Goal: Task Accomplishment & Management: Manage account settings

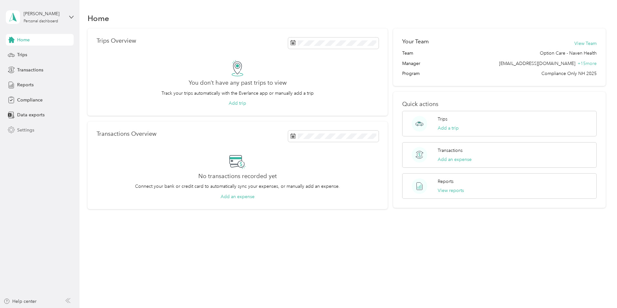
click at [30, 131] on span "Settings" at bounding box center [25, 130] width 17 height 7
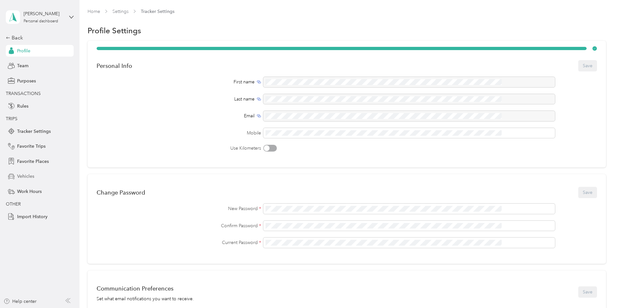
click at [29, 176] on span "Vehicles" at bounding box center [25, 176] width 17 height 7
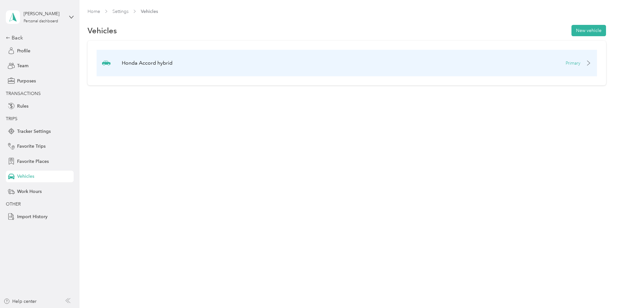
click at [566, 63] on p "Primary" at bounding box center [573, 63] width 15 height 7
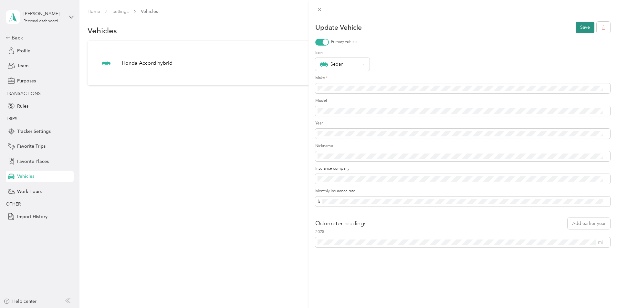
click at [576, 31] on button "Save" at bounding box center [585, 27] width 19 height 11
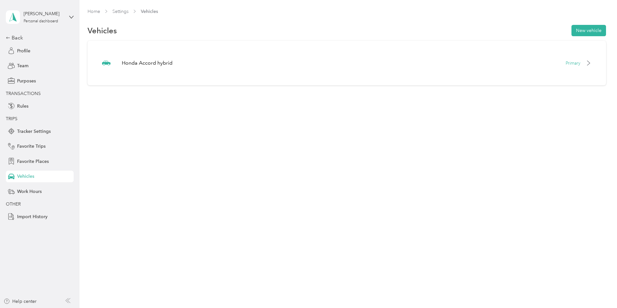
click at [263, 197] on div "Home Settings Vehicles Vehicles New vehicle Honda Accord hybrid Primary" at bounding box center [346, 154] width 534 height 308
click at [41, 12] on div "[PERSON_NAME]" at bounding box center [44, 13] width 40 height 7
click at [84, 20] on div "Home Settings Vehicles Vehicles New vehicle Honda Accord hybrid Primary" at bounding box center [346, 60] width 534 height 121
click at [100, 10] on link "Home" at bounding box center [94, 11] width 13 height 5
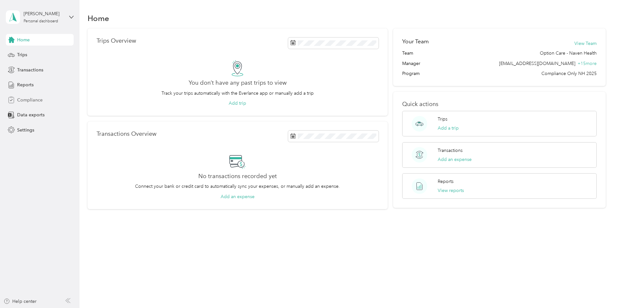
click at [41, 99] on span "Compliance" at bounding box center [30, 100] width 26 height 7
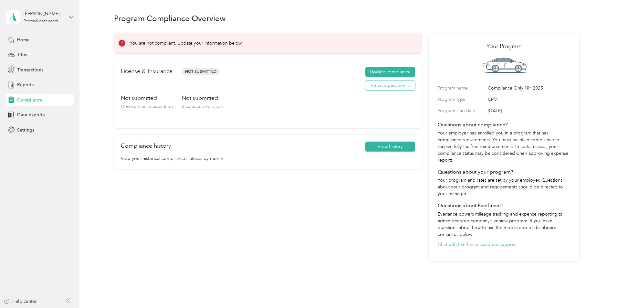
click at [371, 83] on button "View requirements" at bounding box center [390, 85] width 50 height 10
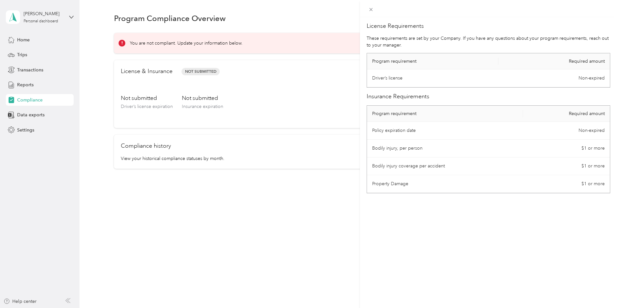
click at [262, 96] on div "License Requirements These requirements are set by your Company. If you have an…" at bounding box center [308, 154] width 617 height 308
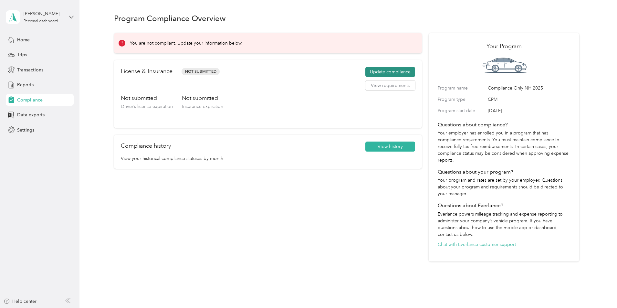
click at [365, 72] on button "Update compliance" at bounding box center [390, 72] width 50 height 10
